Goal: Complete application form

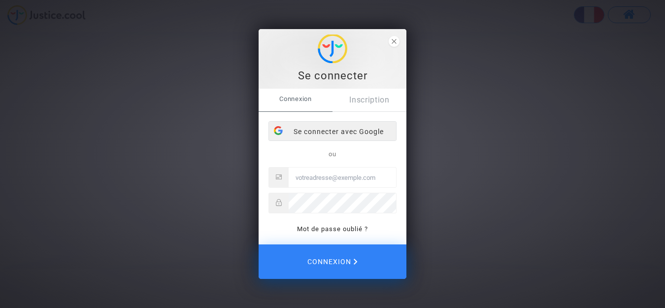
click at [376, 132] on div "Se connecter avec Google" at bounding box center [332, 132] width 127 height 20
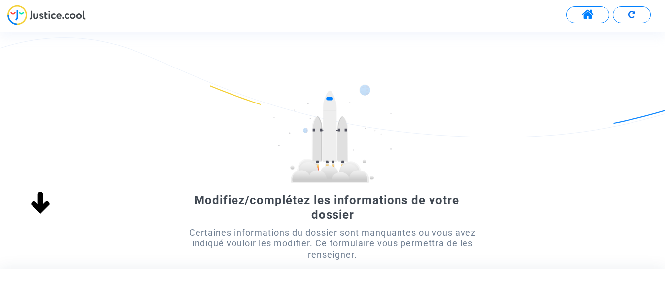
click at [54, 15] on img at bounding box center [46, 15] width 78 height 20
click at [588, 15] on span at bounding box center [588, 14] width 12 height 13
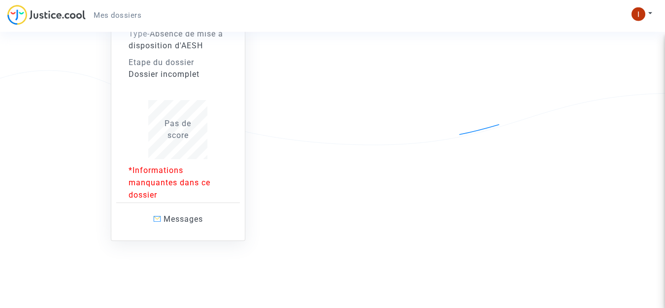
scroll to position [136, 0]
